Goal: Navigation & Orientation: Find specific page/section

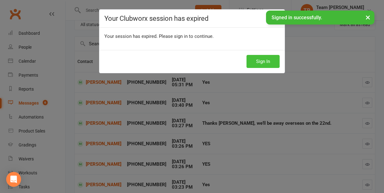
click at [259, 62] on button "Sign In" at bounding box center [262, 61] width 33 height 13
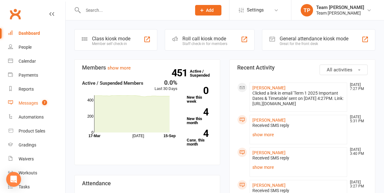
click at [33, 102] on div "Messages" at bounding box center [29, 102] width 20 height 5
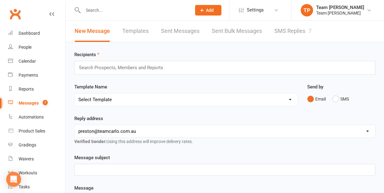
click at [295, 28] on link "SMS Replies 7" at bounding box center [292, 30] width 37 height 21
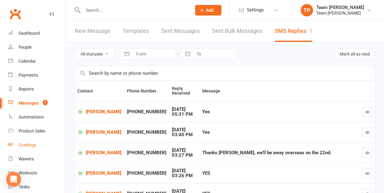
click at [29, 145] on div "Gradings" at bounding box center [28, 144] width 18 height 5
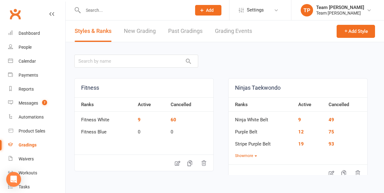
click at [231, 32] on link "Grading Events" at bounding box center [233, 30] width 37 height 21
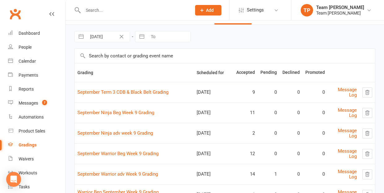
scroll to position [19, 0]
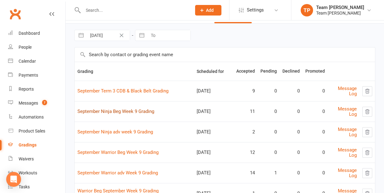
click at [126, 109] on link "September Ninja Beg Week 9 Grading" at bounding box center [115, 111] width 77 height 6
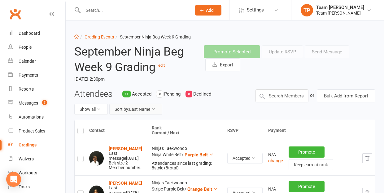
click at [144, 108] on button "Sort by: Last Name" at bounding box center [135, 108] width 53 height 11
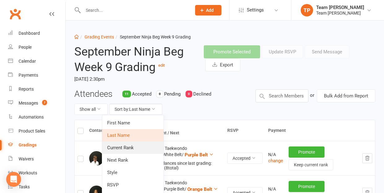
click at [138, 150] on link "Current Rank" at bounding box center [132, 147] width 61 height 12
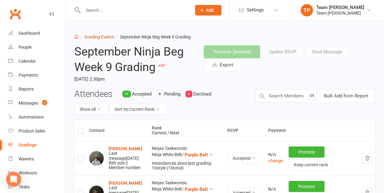
click at [100, 37] on link "Grading Events" at bounding box center [99, 36] width 29 height 5
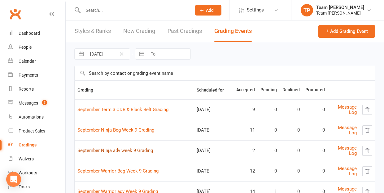
click at [133, 148] on link "September Ninja adv week 9 Grading" at bounding box center [115, 150] width 76 height 6
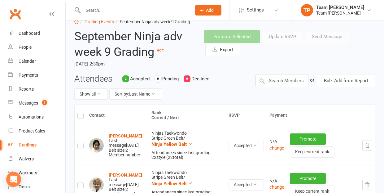
scroll to position [13, 0]
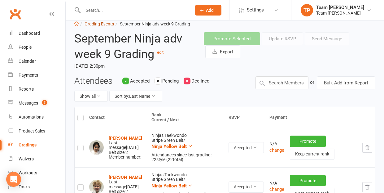
click at [100, 24] on link "Grading Events" at bounding box center [99, 23] width 29 height 5
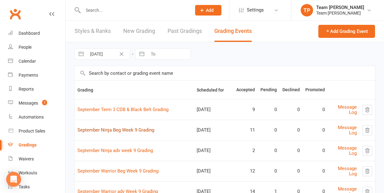
click at [136, 130] on link "September Ninja Beg Week 9 Grading" at bounding box center [115, 130] width 77 height 6
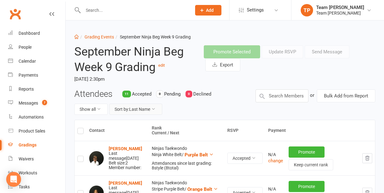
click at [143, 110] on button "Sort by: Last Name" at bounding box center [135, 108] width 53 height 11
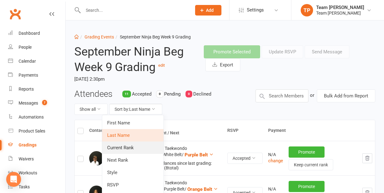
click at [140, 147] on link "Current Rank" at bounding box center [132, 147] width 61 height 12
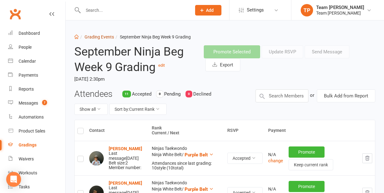
click at [98, 37] on link "Grading Events" at bounding box center [99, 36] width 29 height 5
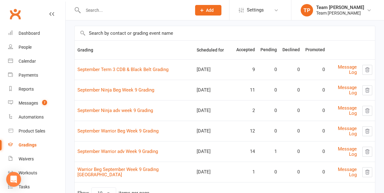
scroll to position [40, 0]
click at [126, 129] on link "September Warrior Beg Week 9 Grading" at bounding box center [117, 131] width 81 height 6
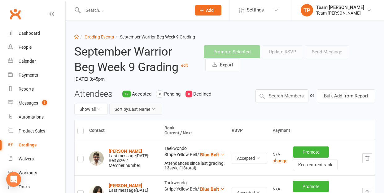
click at [139, 109] on button "Sort by: Last Name" at bounding box center [135, 108] width 53 height 11
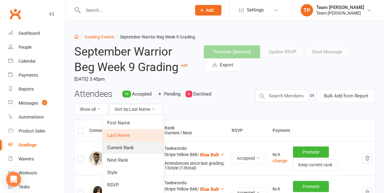
click at [135, 145] on link "Current Rank" at bounding box center [132, 147] width 61 height 12
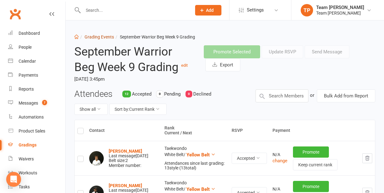
click at [102, 36] on link "Grading Events" at bounding box center [99, 36] width 29 height 5
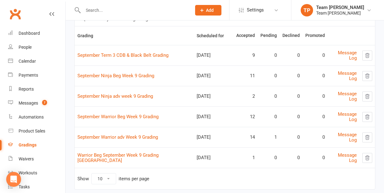
scroll to position [61, 0]
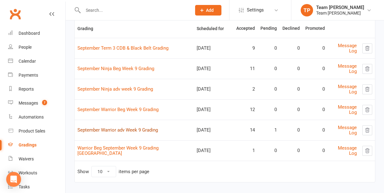
click at [129, 127] on link "September Warrior adv Week 9 Grading" at bounding box center [117, 130] width 80 height 6
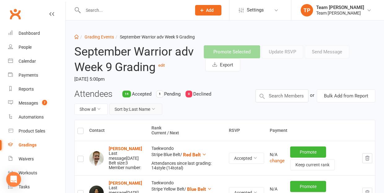
click at [145, 108] on button "Sort by: Last Name" at bounding box center [135, 108] width 53 height 11
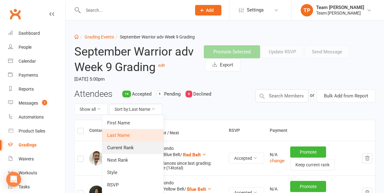
click at [141, 146] on link "Current Rank" at bounding box center [132, 147] width 61 height 12
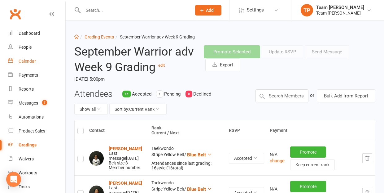
click at [29, 61] on div "Calendar" at bounding box center [27, 61] width 17 height 5
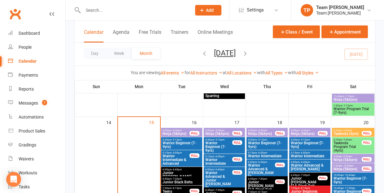
scroll to position [275, 0]
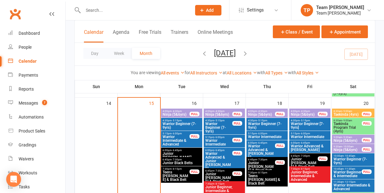
click at [182, 152] on span "Junior [PERSON_NAME]" at bounding box center [181, 154] width 39 height 7
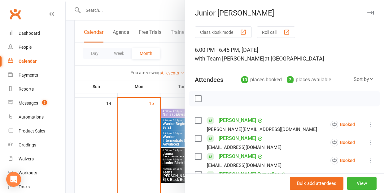
click at [82, 153] on div at bounding box center [225, 96] width 318 height 193
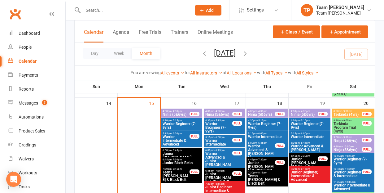
click at [258, 147] on span "Warrior Advanced & [PERSON_NAME]" at bounding box center [262, 151] width 28 height 15
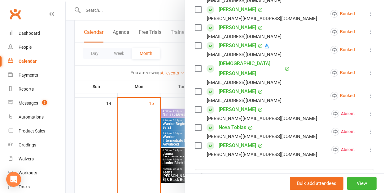
scroll to position [256, 0]
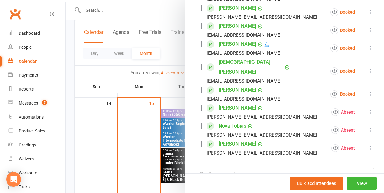
click at [98, 147] on div at bounding box center [225, 96] width 318 height 193
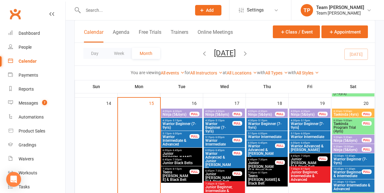
click at [309, 146] on span "Warrior Advanced & [PERSON_NAME]" at bounding box center [309, 147] width 39 height 7
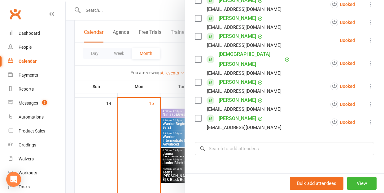
scroll to position [300, 0]
click at [102, 157] on div at bounding box center [225, 96] width 318 height 193
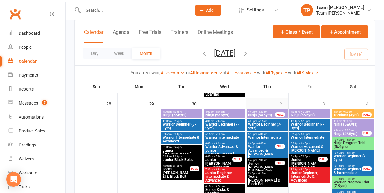
scroll to position [490, 0]
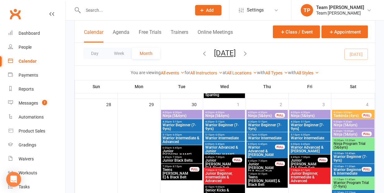
click at [304, 144] on span "- 6:45pm" at bounding box center [305, 143] width 10 height 3
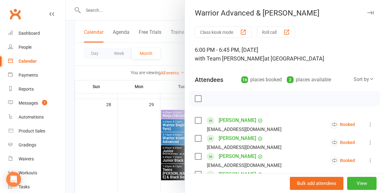
click at [141, 141] on div at bounding box center [225, 96] width 318 height 193
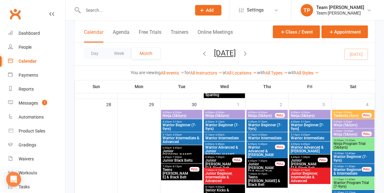
click at [308, 135] on span "- 6:00pm" at bounding box center [305, 134] width 10 height 3
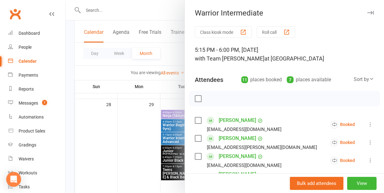
click at [134, 132] on div at bounding box center [225, 96] width 318 height 193
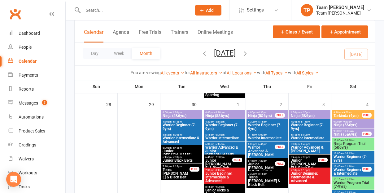
click at [219, 135] on span "- 6:00pm" at bounding box center [219, 134] width 10 height 3
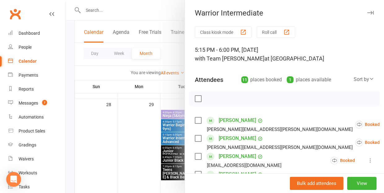
scroll to position [20, 0]
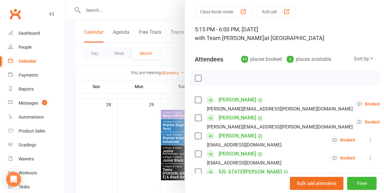
click at [129, 154] on div at bounding box center [225, 96] width 318 height 193
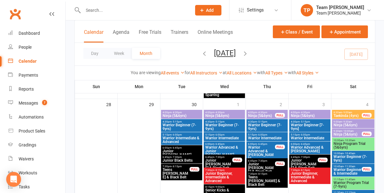
click at [176, 138] on span "Warrior Intermediate & Advanced" at bounding box center [181, 139] width 39 height 7
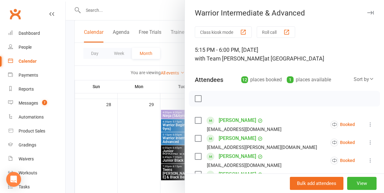
click at [135, 137] on div at bounding box center [225, 96] width 318 height 193
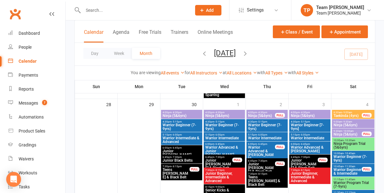
click at [182, 124] on span "Warrior Beginner (7-9yrs)" at bounding box center [181, 126] width 39 height 7
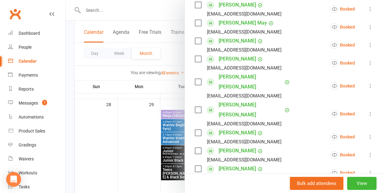
scroll to position [215, 0]
click at [135, 139] on div at bounding box center [225, 96] width 318 height 193
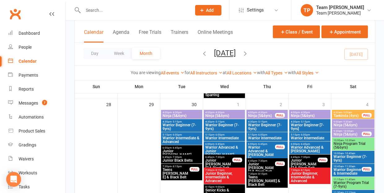
click at [354, 154] on span "Warrior Beginner (7-9yrs)" at bounding box center [353, 157] width 40 height 7
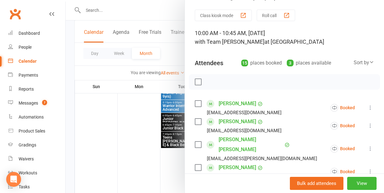
scroll to position [17, 0]
click at [100, 138] on div at bounding box center [225, 96] width 318 height 193
